Goal: Check status: Check status

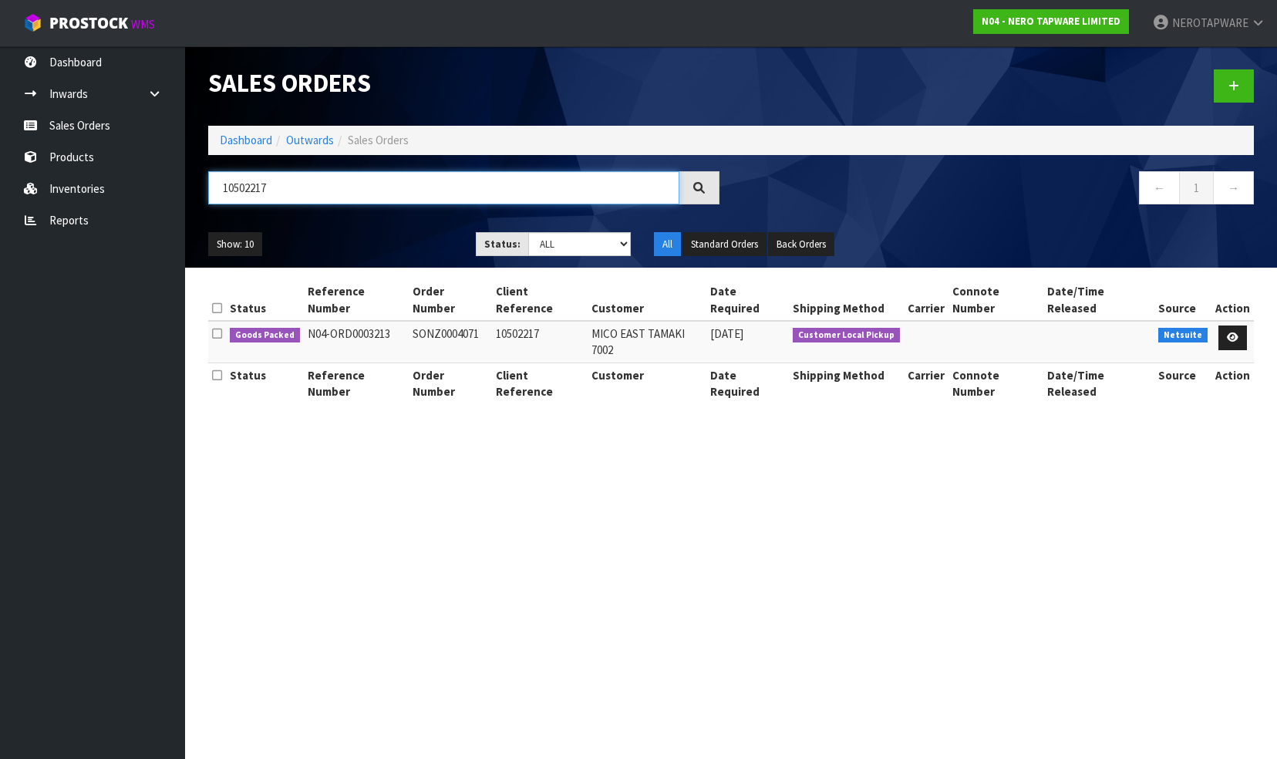
drag, startPoint x: 276, startPoint y: 181, endPoint x: 209, endPoint y: 184, distance: 67.2
click at [211, 184] on input "10502217" at bounding box center [443, 187] width 471 height 33
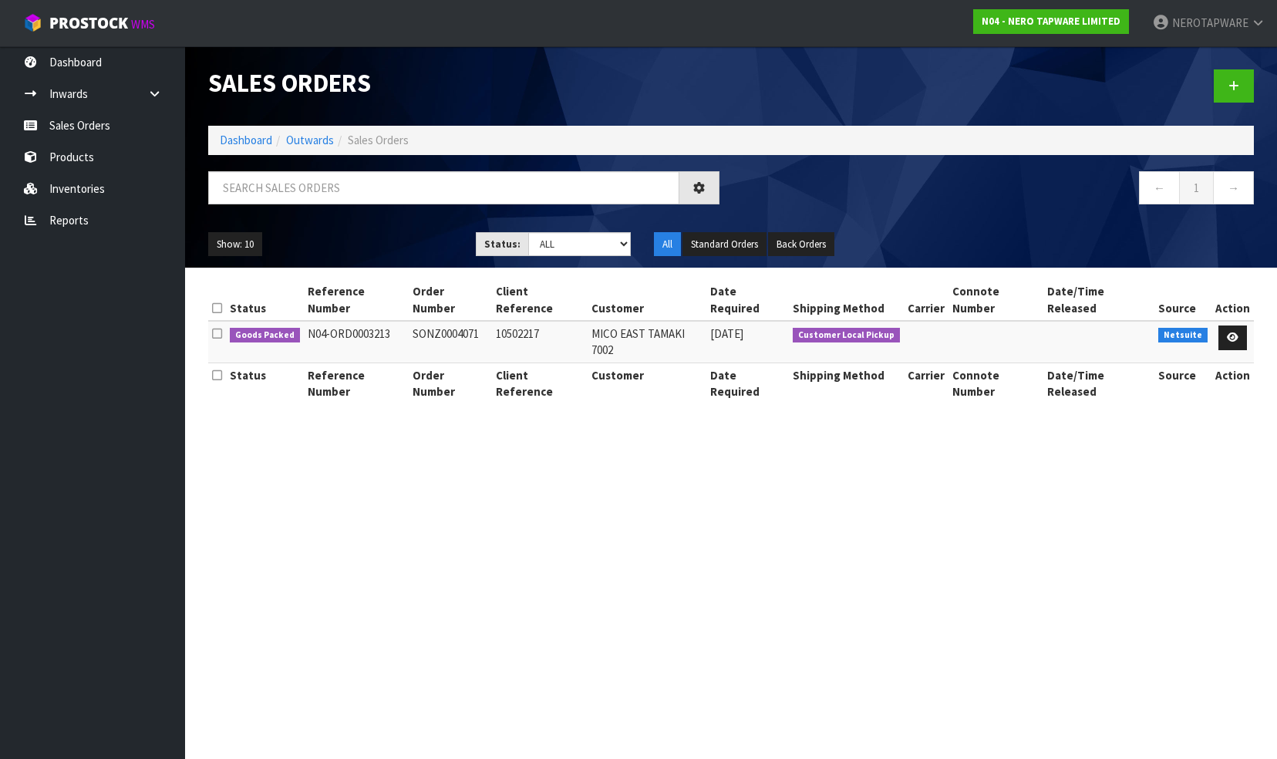
click at [542, 460] on section "Sales Orders Dashboard Outwards Sales Orders ← 1 → Show: 10 5 10 25 50 Status: …" at bounding box center [638, 379] width 1277 height 759
